Goal: Contribute content: Contribute content

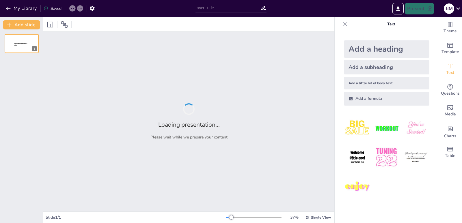
type input "Cusco: A Journey Through Time and Culture"
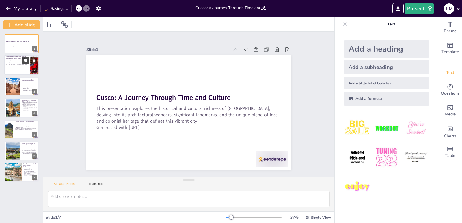
click at [29, 62] on button at bounding box center [25, 60] width 7 height 7
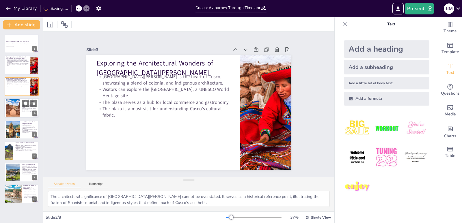
click at [23, 113] on div at bounding box center [21, 108] width 35 height 20
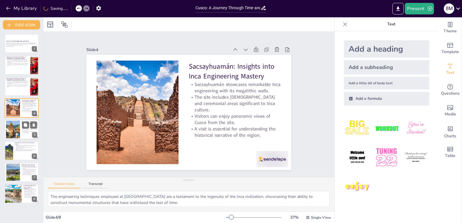
click at [18, 134] on div at bounding box center [12, 130] width 35 height 18
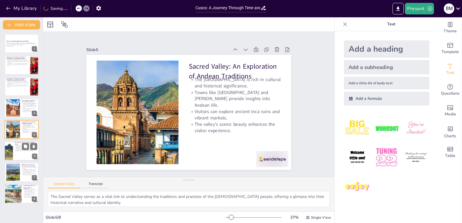
click at [10, 160] on div "Planning Your Visit to the Iconic [GEOGRAPHIC_DATA] is a UNESCO World Heritage …" at bounding box center [21, 151] width 35 height 20
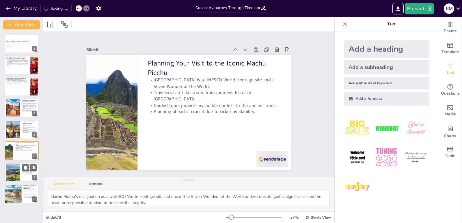
click at [12, 170] on div at bounding box center [12, 173] width 31 height 18
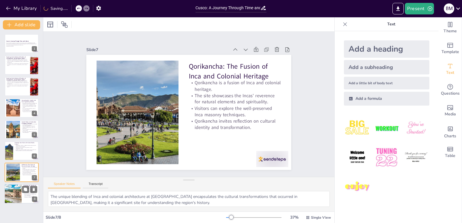
click at [12, 190] on div at bounding box center [12, 194] width 29 height 20
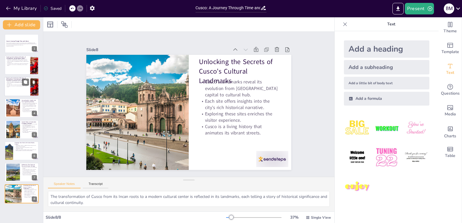
click at [19, 77] on p "Exploring the Architectural Wonders of [GEOGRAPHIC_DATA][PERSON_NAME]" at bounding box center [17, 78] width 23 height 3
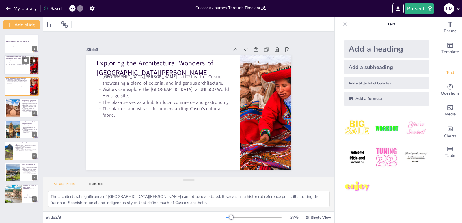
click at [20, 63] on p "The plaza serves as a hub for local commerce and gastronomy." at bounding box center [17, 63] width 23 height 1
click at [18, 111] on div at bounding box center [13, 108] width 28 height 18
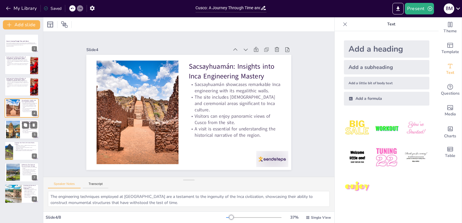
click at [17, 129] on div at bounding box center [12, 130] width 35 height 18
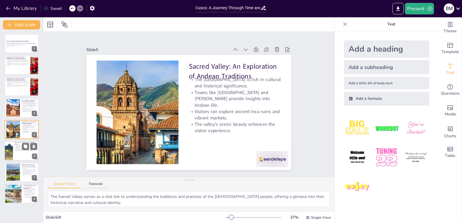
click at [8, 154] on div at bounding box center [9, 151] width 26 height 20
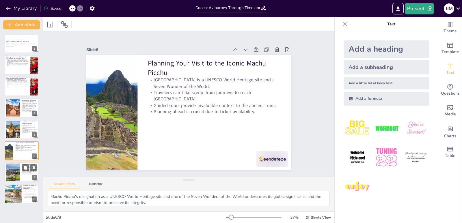
click at [12, 178] on div at bounding box center [12, 173] width 31 height 18
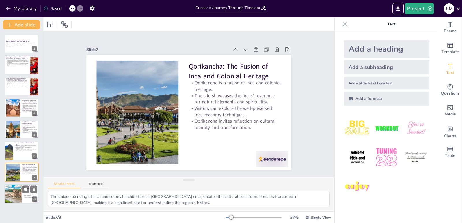
click at [8, 191] on div at bounding box center [12, 194] width 29 height 20
type textarea "The transformation of Cusco from its Incan roots to a modern cultural center is…"
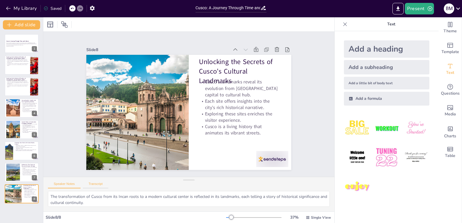
click at [92, 187] on button "Transcript" at bounding box center [96, 185] width 26 height 6
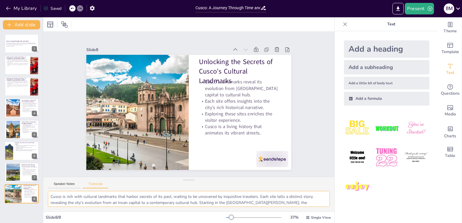
click at [77, 196] on textarea "Cusco is rich with cultural landmarks that harbor secrets of its past, waiting …" at bounding box center [189, 199] width 282 height 16
click at [68, 186] on button "Speaker Notes" at bounding box center [64, 185] width 33 height 6
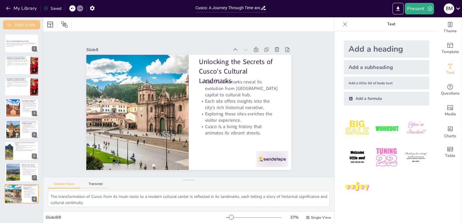
click at [34, 26] on button "Add slide" at bounding box center [21, 24] width 37 height 9
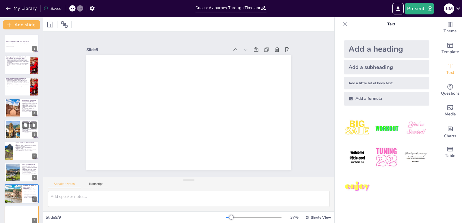
scroll to position [6, 0]
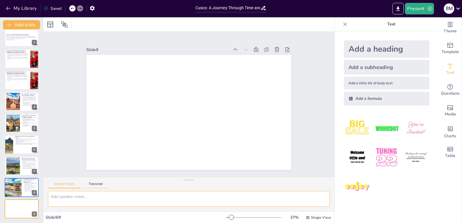
click at [90, 198] on textarea at bounding box center [189, 199] width 282 height 16
click at [224, 8] on input "Cusco: A Journey Through Time and Culture" at bounding box center [228, 8] width 65 height 8
click at [76, 200] on textarea at bounding box center [189, 199] width 282 height 16
paste textarea "main tourist attractions in [GEOGRAPHIC_DATA], [GEOGRAPHIC_DATA]"
type textarea "main tourist attractions in [GEOGRAPHIC_DATA], [GEOGRAPHIC_DATA]"
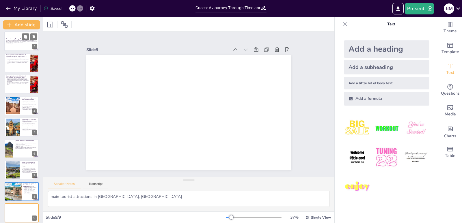
scroll to position [0, 0]
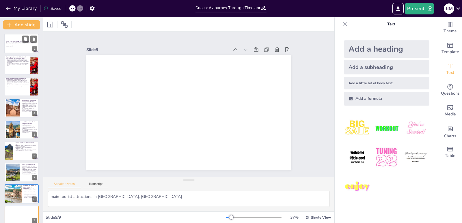
click at [14, 41] on strong "Cusco: A Journey Through Time and Culture" at bounding box center [17, 40] width 23 height 1
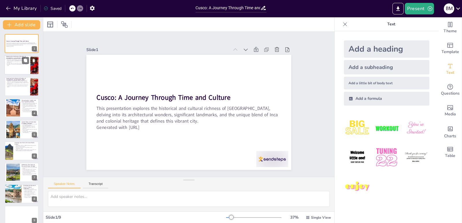
click at [14, 68] on div at bounding box center [21, 65] width 35 height 20
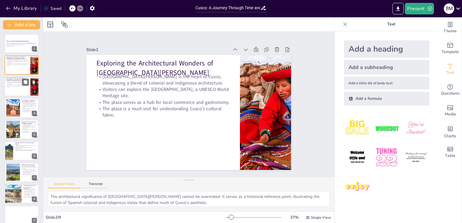
click at [8, 92] on div at bounding box center [21, 87] width 35 height 20
click at [17, 115] on div at bounding box center [13, 108] width 28 height 18
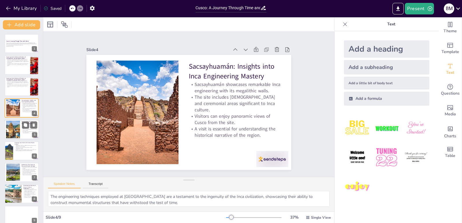
click at [15, 131] on div at bounding box center [12, 130] width 35 height 18
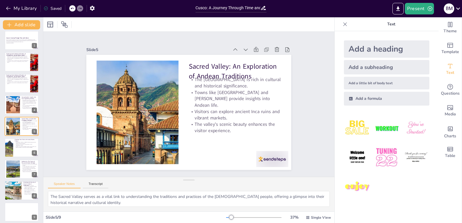
click at [391, 12] on div "Present B M" at bounding box center [366, 9] width 193 height 12
click at [395, 9] on button "Export to PowerPoint" at bounding box center [398, 9] width 11 height 12
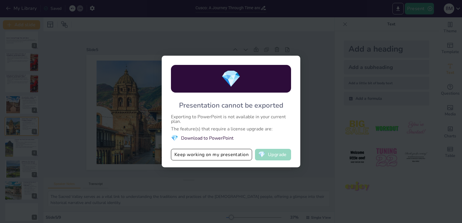
click at [270, 158] on button "💎 Upgrade" at bounding box center [273, 155] width 36 height 12
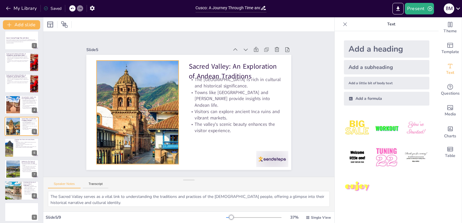
click at [126, 97] on div at bounding box center [138, 96] width 228 height 162
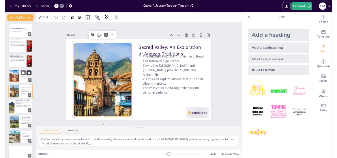
scroll to position [0, 0]
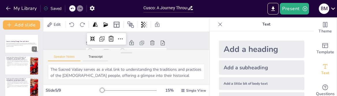
click at [214, 96] on html "My Library Saved Cusco: A Journey Through Time and Culture Present B M Document…" at bounding box center [168, 48] width 337 height 96
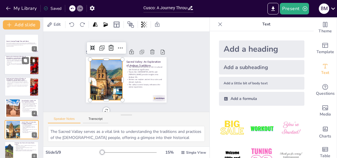
click at [18, 66] on div at bounding box center [21, 65] width 35 height 20
type textarea "The architectural significance of [GEOGRAPHIC_DATA][PERSON_NAME] cannot be over…"
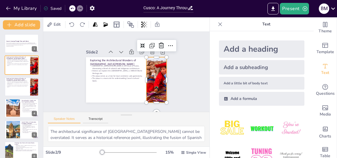
click at [143, 71] on div at bounding box center [154, 86] width 76 height 59
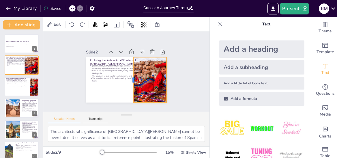
drag, startPoint x: 142, startPoint y: 78, endPoint x: 127, endPoint y: 77, distance: 14.4
click at [127, 77] on div at bounding box center [125, 81] width 34 height 37
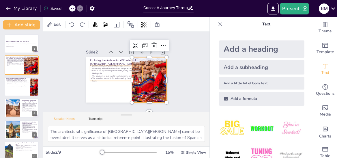
click at [127, 76] on p "The plaza is a must-visit for understanding Cusco's cultural fabric." at bounding box center [115, 77] width 52 height 16
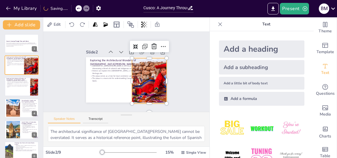
click at [151, 74] on div at bounding box center [154, 87] width 76 height 59
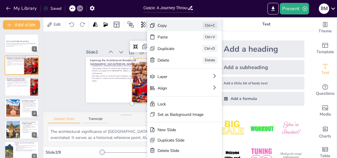
click at [202, 62] on div "Copy" at bounding box center [216, 66] width 29 height 8
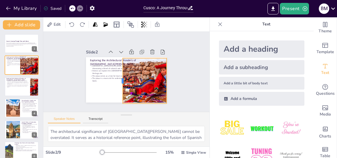
drag, startPoint x: 127, startPoint y: 79, endPoint x: 118, endPoint y: 77, distance: 9.5
click at [118, 77] on div at bounding box center [116, 75] width 30 height 39
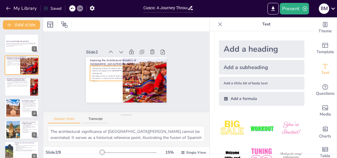
click at [135, 77] on p "The plaza is a must-visit for understanding Cusco's cultural fabric." at bounding box center [124, 59] width 26 height 50
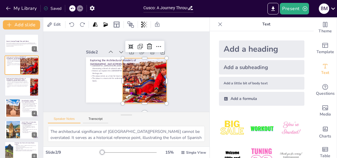
click at [153, 80] on div at bounding box center [124, 103] width 58 height 76
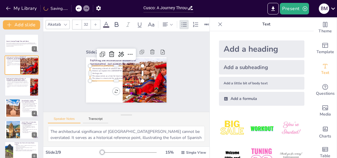
click at [109, 70] on p "Visitors can explore the [GEOGRAPHIC_DATA], a UNESCO World Heritage site." at bounding box center [122, 63] width 26 height 50
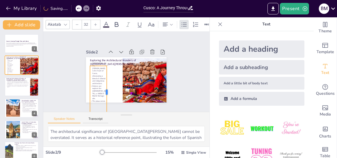
drag, startPoint x: 139, startPoint y: 71, endPoint x: 103, endPoint y: 75, distance: 36.0
click at [103, 75] on div at bounding box center [100, 77] width 35 height 45
click at [114, 59] on p "Exploring the Architectural Wonders of [GEOGRAPHIC_DATA][PERSON_NAME]" at bounding box center [120, 59] width 52 height 23
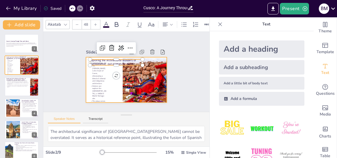
click at [100, 79] on p "[GEOGRAPHIC_DATA][PERSON_NAME] is the heart of Cusco, showcasing a blend of col…" at bounding box center [98, 70] width 19 height 24
type input "32"
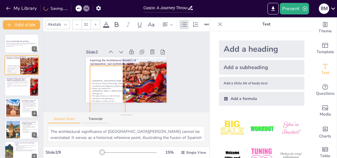
drag, startPoint x: 104, startPoint y: 89, endPoint x: 122, endPoint y: 87, distance: 18.6
click at [122, 87] on div at bounding box center [113, 88] width 39 height 42
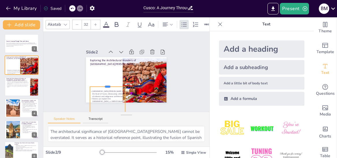
drag, startPoint x: 103, startPoint y: 64, endPoint x: 103, endPoint y: 84, distance: 20.8
click at [103, 84] on div at bounding box center [106, 82] width 35 height 8
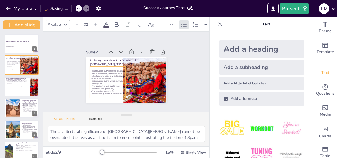
drag, startPoint x: 96, startPoint y: 92, endPoint x: 94, endPoint y: 70, distance: 21.2
click at [94, 70] on p "[GEOGRAPHIC_DATA][PERSON_NAME] is the heart of Cusco, showcasing a blend of col…" at bounding box center [108, 71] width 36 height 11
click at [104, 65] on div at bounding box center [108, 64] width 35 height 8
drag, startPoint x: 121, startPoint y: 81, endPoint x: 118, endPoint y: 81, distance: 3.8
click at [119, 81] on div at bounding box center [123, 82] width 8 height 31
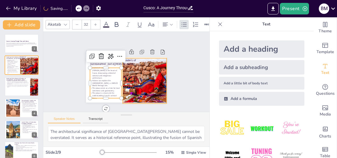
click at [141, 72] on div at bounding box center [155, 84] width 73 height 52
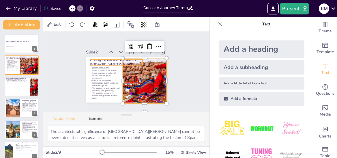
click at [107, 61] on p "Exploring the Architectural Wonders of [GEOGRAPHIC_DATA][PERSON_NAME]" at bounding box center [120, 59] width 52 height 23
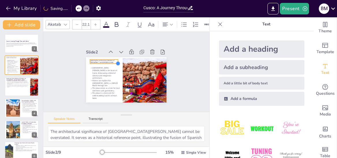
type input "21.8"
drag, startPoint x: 133, startPoint y: 60, endPoint x: 109, endPoint y: 56, distance: 25.0
click at [109, 57] on div "Exploring the Architectural Wonders of [GEOGRAPHIC_DATA][PERSON_NAME][PERSON_NA…" at bounding box center [126, 79] width 81 height 45
click at [186, 66] on div "Slide 1 Cusco: A Journey Through Time and Culture This presentation explores th…" at bounding box center [127, 71] width 174 height 97
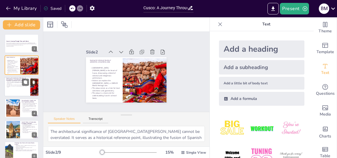
click at [25, 87] on p "The plaza is a must-visit for understanding Cusco's cultural fabric." at bounding box center [17, 87] width 23 height 2
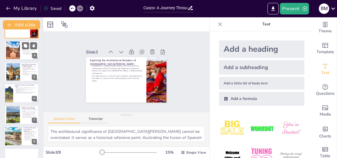
click at [14, 56] on div at bounding box center [13, 51] width 28 height 18
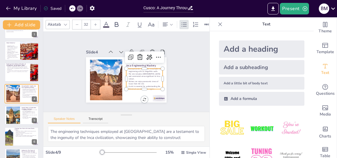
click at [136, 73] on p "The site includes [DEMOGRAPHIC_DATA] and ceremonial areas significant to Inca c…" at bounding box center [144, 78] width 37 height 11
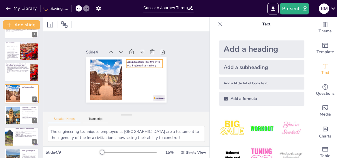
click at [132, 64] on p "Sacsayhuamán: Insights into Inca Engineering Mastery" at bounding box center [145, 65] width 37 height 11
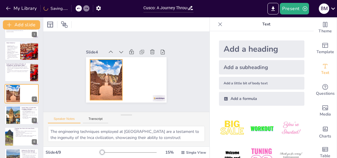
click at [103, 76] on div at bounding box center [105, 77] width 69 height 47
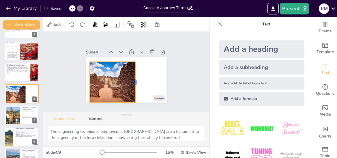
drag, startPoint x: 118, startPoint y: 83, endPoint x: 132, endPoint y: 83, distance: 13.3
click at [132, 83] on div at bounding box center [120, 85] width 40 height 17
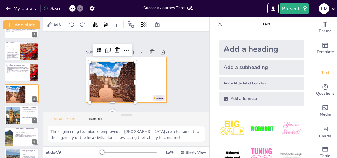
click at [156, 78] on div at bounding box center [125, 79] width 85 height 53
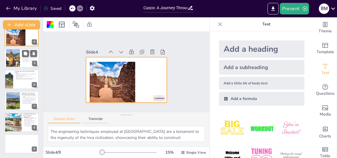
click at [12, 57] on div at bounding box center [13, 58] width 35 height 18
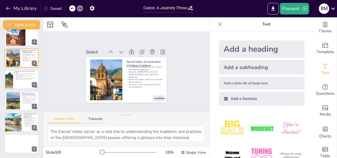
scroll to position [36, 0]
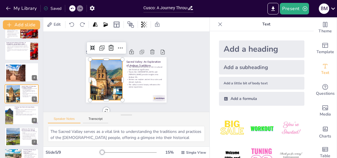
click at [108, 76] on div at bounding box center [105, 75] width 88 height 57
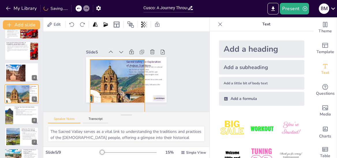
drag, startPoint x: 117, startPoint y: 98, endPoint x: 139, endPoint y: 97, distance: 22.3
click at [139, 97] on div "Sacred Valley: An Exploration of Andean Traditions The [GEOGRAPHIC_DATA] is ric…" at bounding box center [122, 78] width 92 height 84
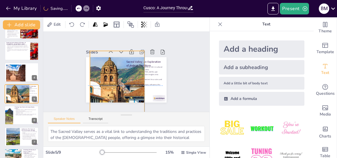
drag, startPoint x: 109, startPoint y: 82, endPoint x: 111, endPoint y: 73, distance: 9.1
click at [108, 75] on div at bounding box center [110, 72] width 136 height 151
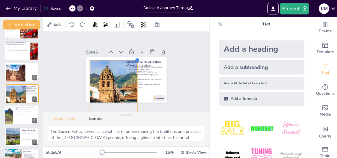
drag, startPoint x: 139, startPoint y: 49, endPoint x: 124, endPoint y: 60, distance: 19.1
click at [124, 58] on div "Sacred Valley: An Exploration of Andean Traditions The [GEOGRAPHIC_DATA] is ric…" at bounding box center [121, 66] width 90 height 88
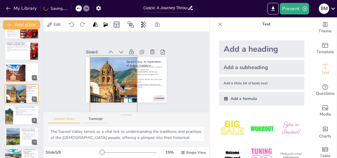
drag, startPoint x: 119, startPoint y: 78, endPoint x: 119, endPoint y: 70, distance: 8.1
click at [119, 70] on div at bounding box center [108, 71] width 124 height 128
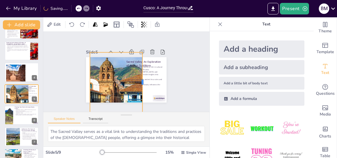
drag, startPoint x: 135, startPoint y: 79, endPoint x: 140, endPoint y: 80, distance: 5.2
click at [140, 80] on div at bounding box center [142, 86] width 17 height 60
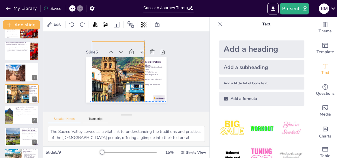
drag, startPoint x: 108, startPoint y: 85, endPoint x: 108, endPoint y: 73, distance: 12.7
click at [108, 73] on div at bounding box center [117, 66] width 133 height 111
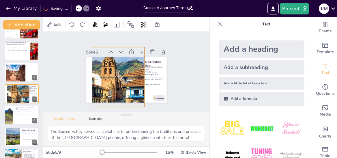
drag, startPoint x: 109, startPoint y: 75, endPoint x: 109, endPoint y: 81, distance: 6.1
click at [109, 81] on div at bounding box center [115, 69] width 128 height 124
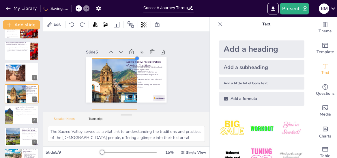
drag, startPoint x: 139, startPoint y: 49, endPoint x: 131, endPoint y: 57, distance: 11.8
click at [138, 60] on div at bounding box center [141, 63] width 6 height 6
click at [114, 87] on div at bounding box center [110, 80] width 110 height 71
click at [120, 98] on div at bounding box center [110, 80] width 110 height 71
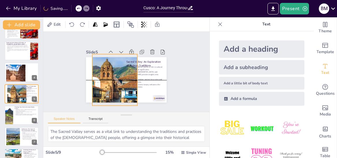
drag, startPoint x: 112, startPoint y: 93, endPoint x: 112, endPoint y: 89, distance: 4.6
click at [112, 89] on div at bounding box center [111, 75] width 113 height 80
click at [111, 101] on div at bounding box center [105, 100] width 44 height 18
click at [165, 78] on div "Slide 1 Cusco: A Journey Through Time and Culture This presentation explores th…" at bounding box center [126, 72] width 128 height 102
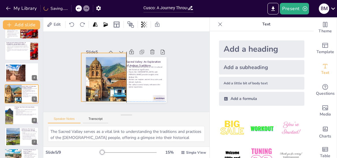
drag, startPoint x: 104, startPoint y: 88, endPoint x: 95, endPoint y: 85, distance: 9.3
click at [95, 85] on div at bounding box center [101, 76] width 107 height 62
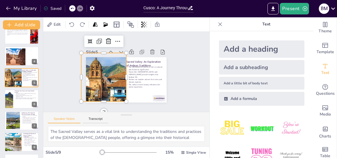
scroll to position [72, 0]
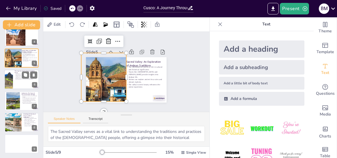
click at [10, 81] on div at bounding box center [9, 80] width 26 height 20
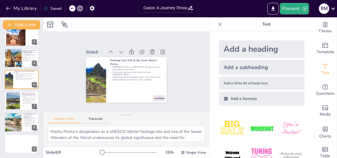
scroll to position [57, 0]
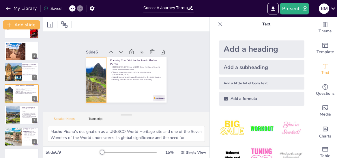
click at [98, 81] on div at bounding box center [95, 76] width 65 height 51
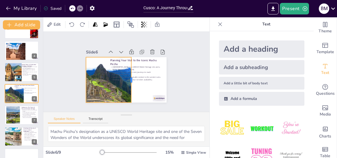
drag, startPoint x: 103, startPoint y: 78, endPoint x: 128, endPoint y: 85, distance: 26.0
click at [128, 85] on div at bounding box center [132, 81] width 9 height 46
click at [17, 113] on div at bounding box center [12, 115] width 31 height 18
type textarea "The unique blending of Inca and colonial architecture at [GEOGRAPHIC_DATA] enca…"
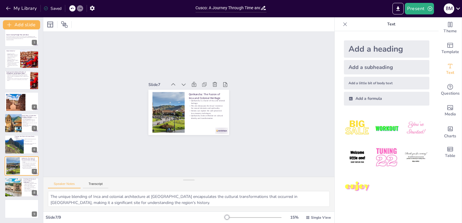
scroll to position [6, 0]
